Goal: Task Accomplishment & Management: Manage account settings

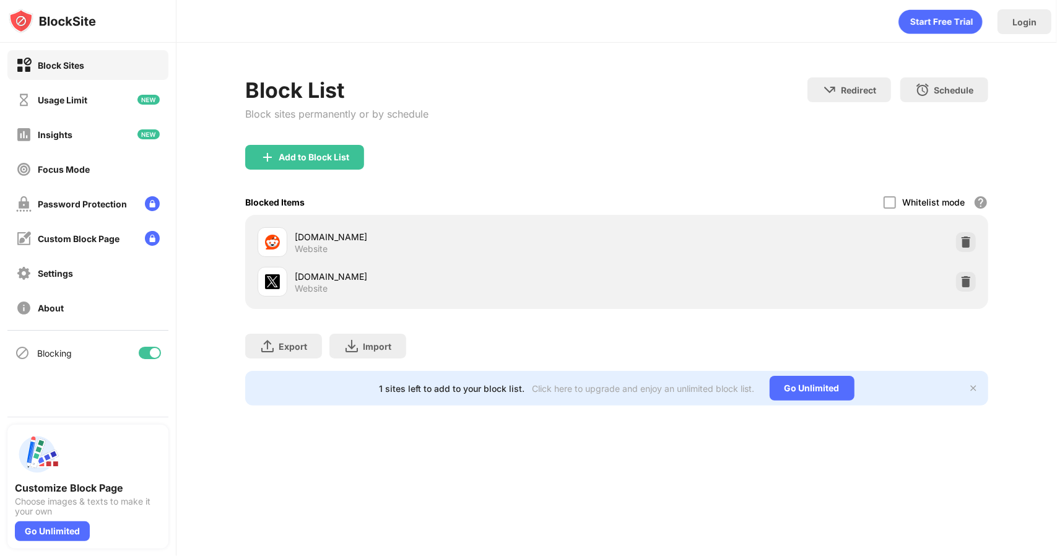
drag, startPoint x: 0, startPoint y: 0, endPoint x: 973, endPoint y: 283, distance: 1013.4
click at [974, 283] on div "[DOMAIN_NAME] Website" at bounding box center [617, 282] width 728 height 40
click at [971, 282] on img at bounding box center [966, 281] width 12 height 12
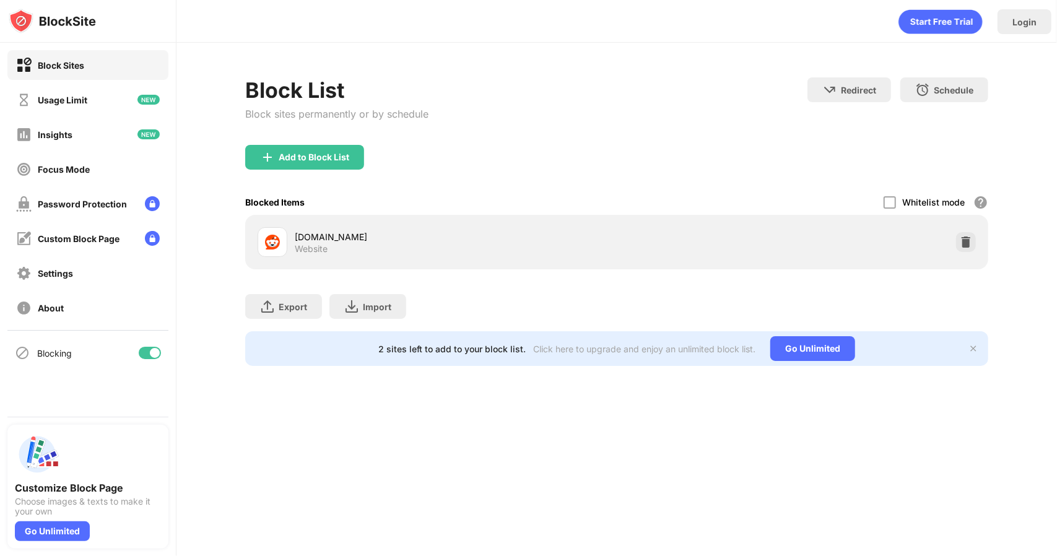
click at [306, 146] on div "Add to Block List" at bounding box center [304, 157] width 119 height 25
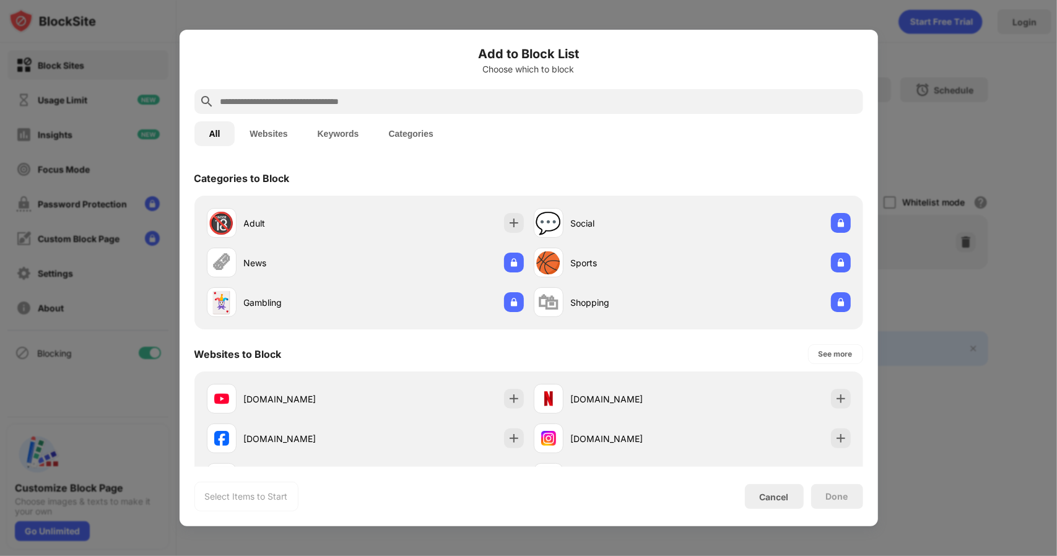
click at [303, 101] on input "text" at bounding box center [538, 101] width 639 height 15
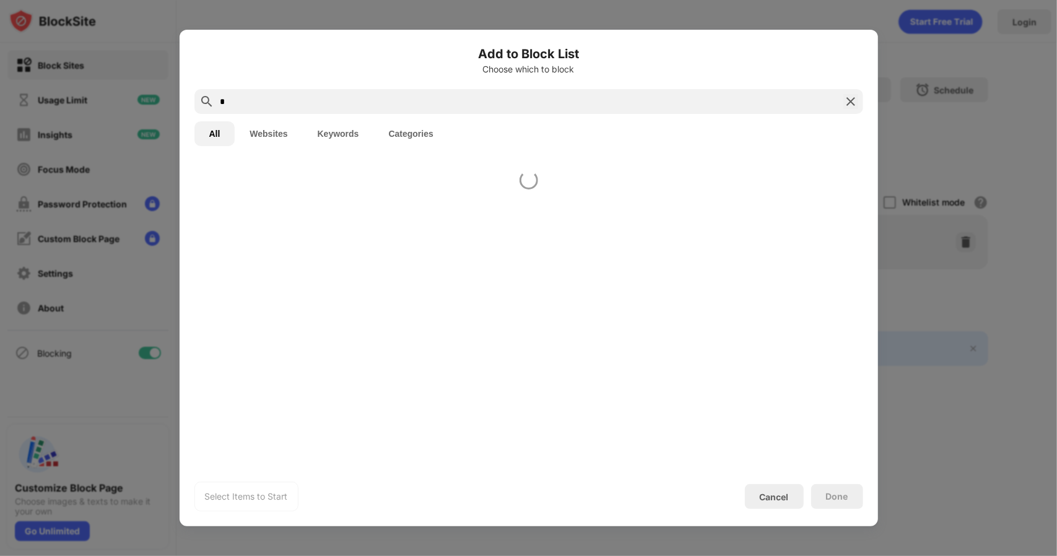
paste input "*"
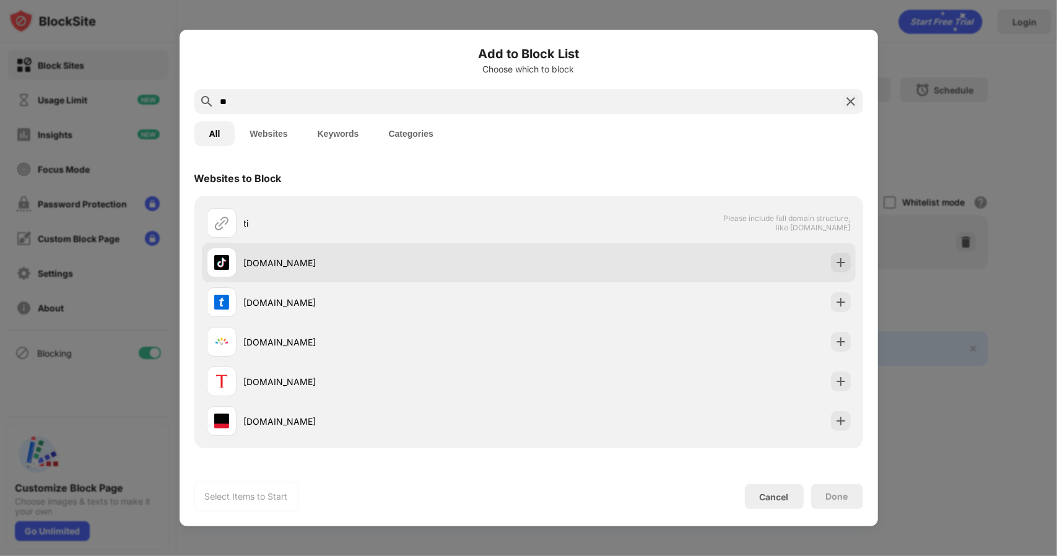
type input "**"
click at [272, 253] on div "[DOMAIN_NAME]" at bounding box center [368, 263] width 322 height 30
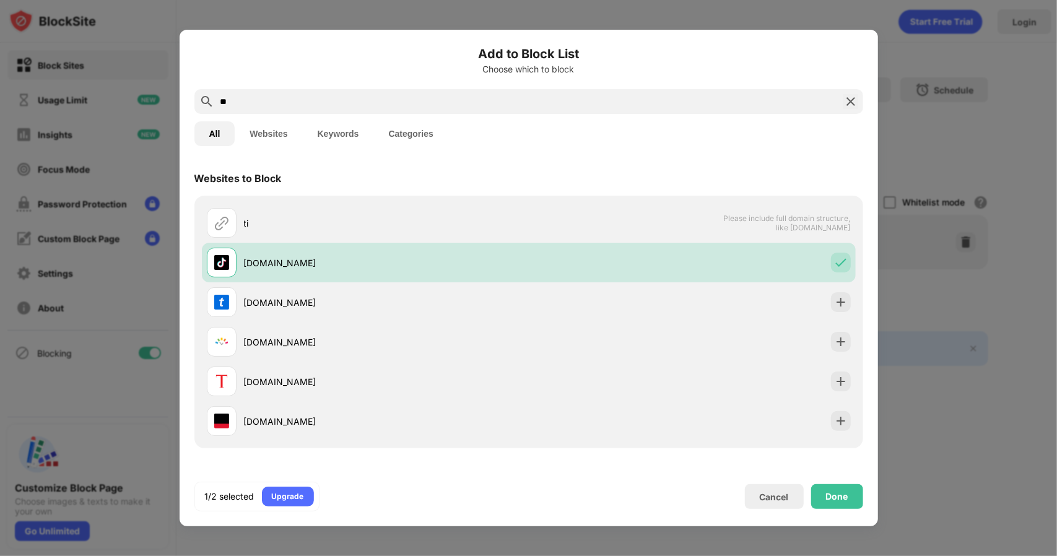
click at [828, 486] on div "Done" at bounding box center [837, 496] width 52 height 25
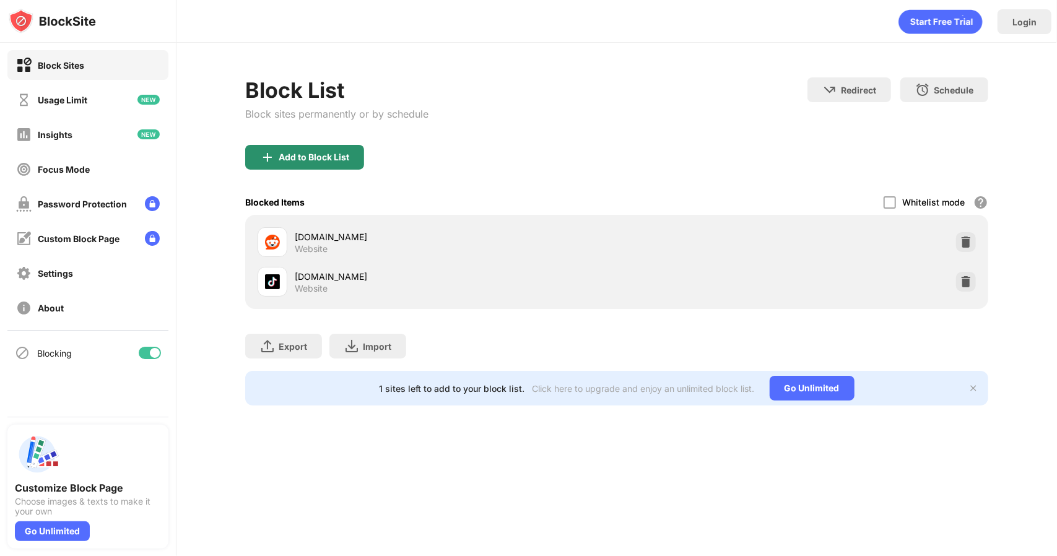
click at [345, 157] on div "Add to Block List" at bounding box center [314, 157] width 71 height 10
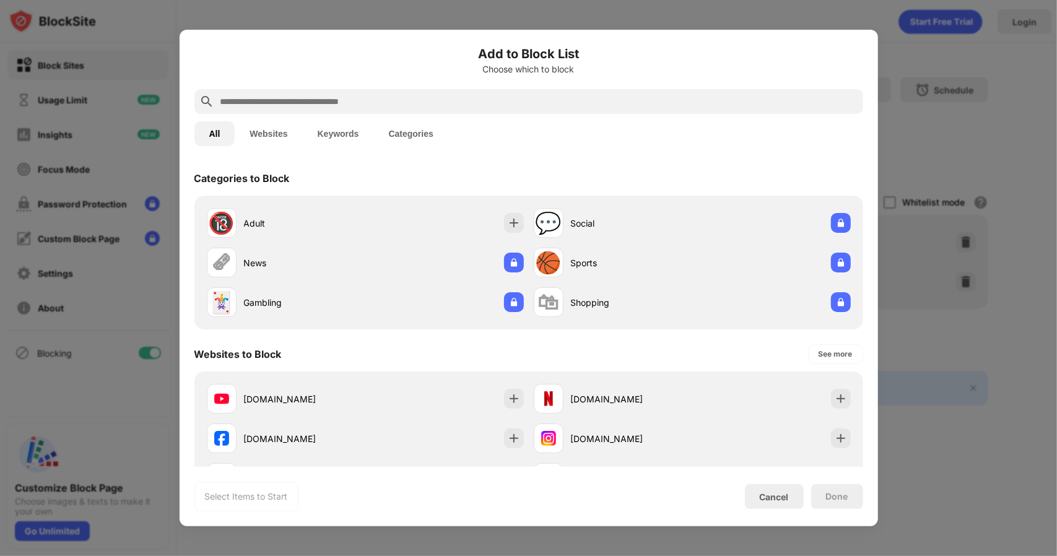
click at [359, 106] on input "text" at bounding box center [538, 101] width 639 height 15
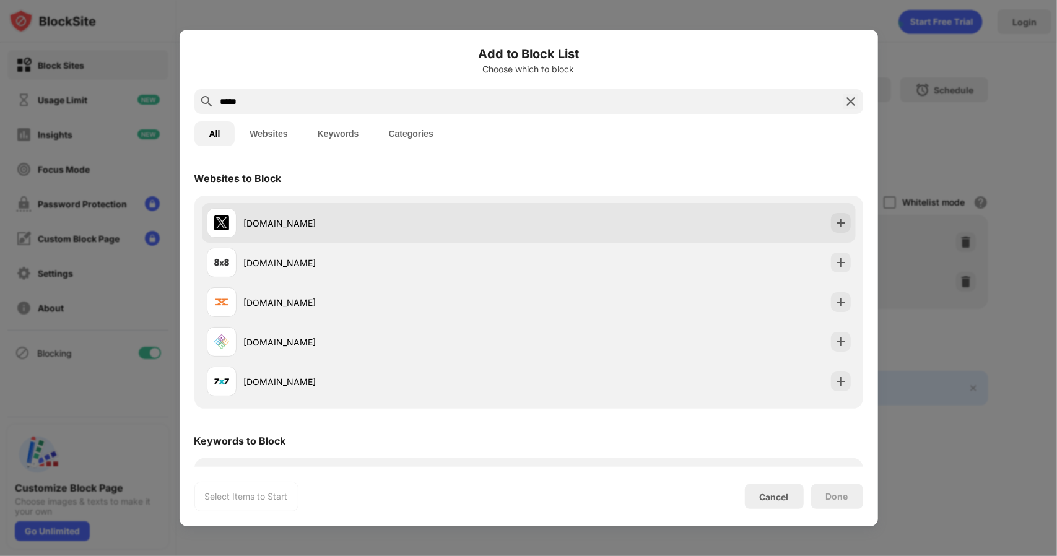
type input "*****"
drag, startPoint x: 382, startPoint y: 219, endPoint x: 493, endPoint y: 253, distance: 115.7
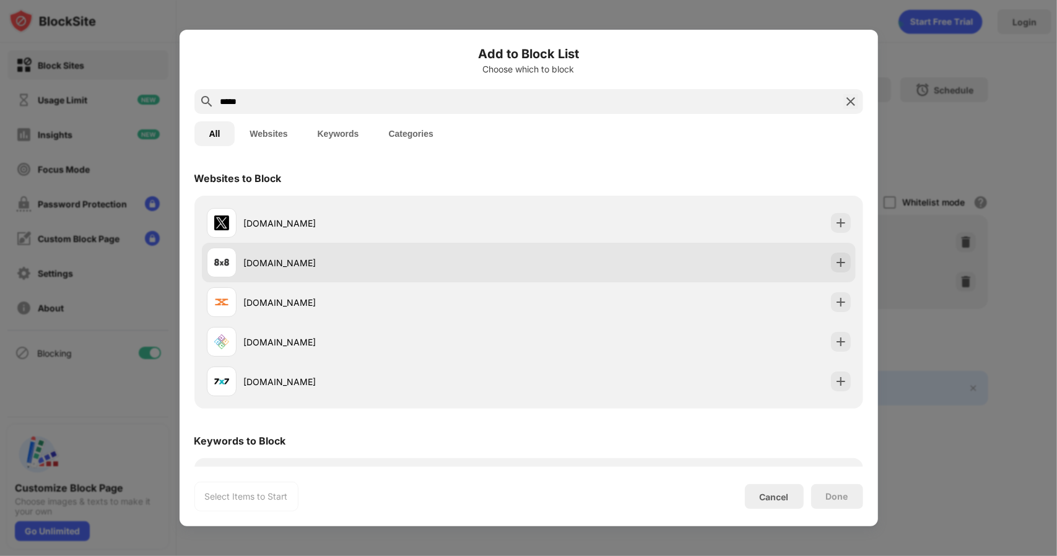
click at [382, 218] on div "[DOMAIN_NAME]" at bounding box center [386, 223] width 285 height 13
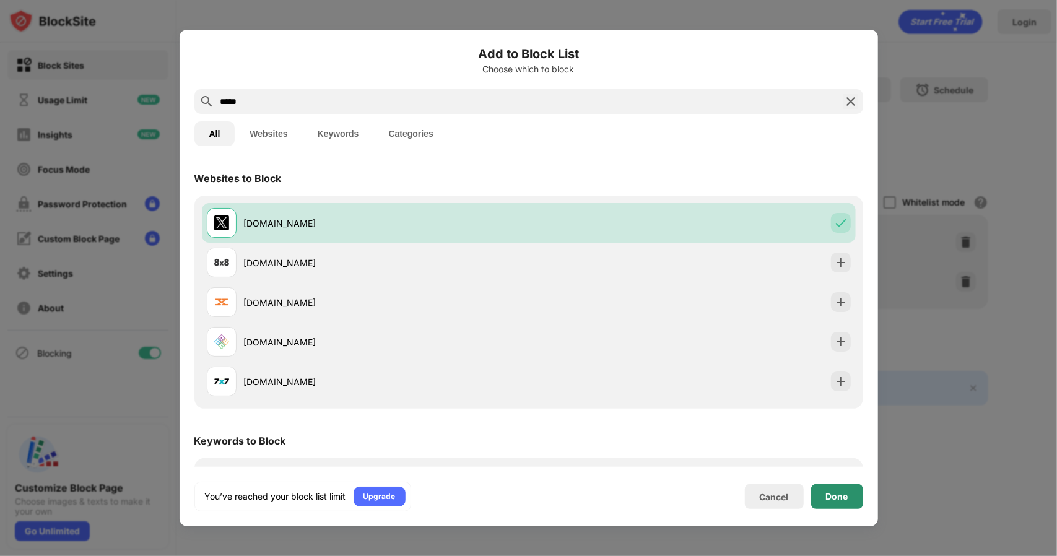
click at [828, 490] on div "Done" at bounding box center [837, 496] width 52 height 25
